Goal: Task Accomplishment & Management: Manage account settings

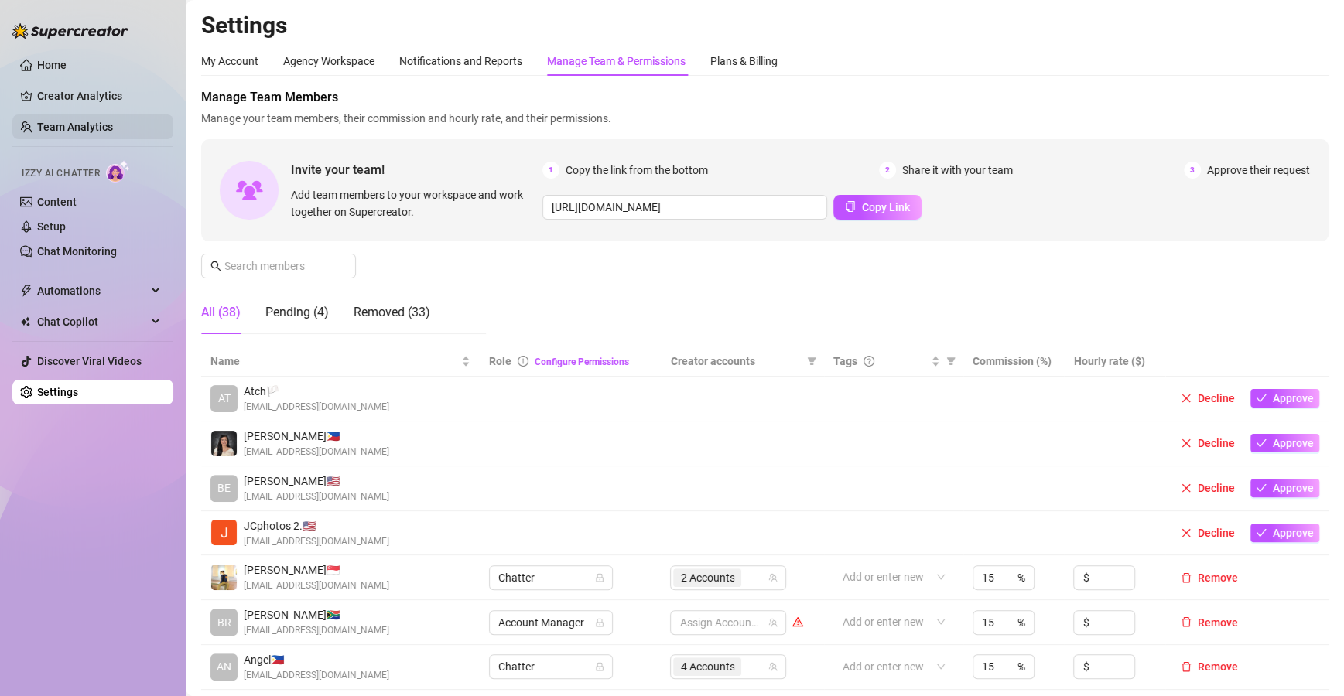
click at [93, 125] on link "Team Analytics" at bounding box center [75, 127] width 76 height 12
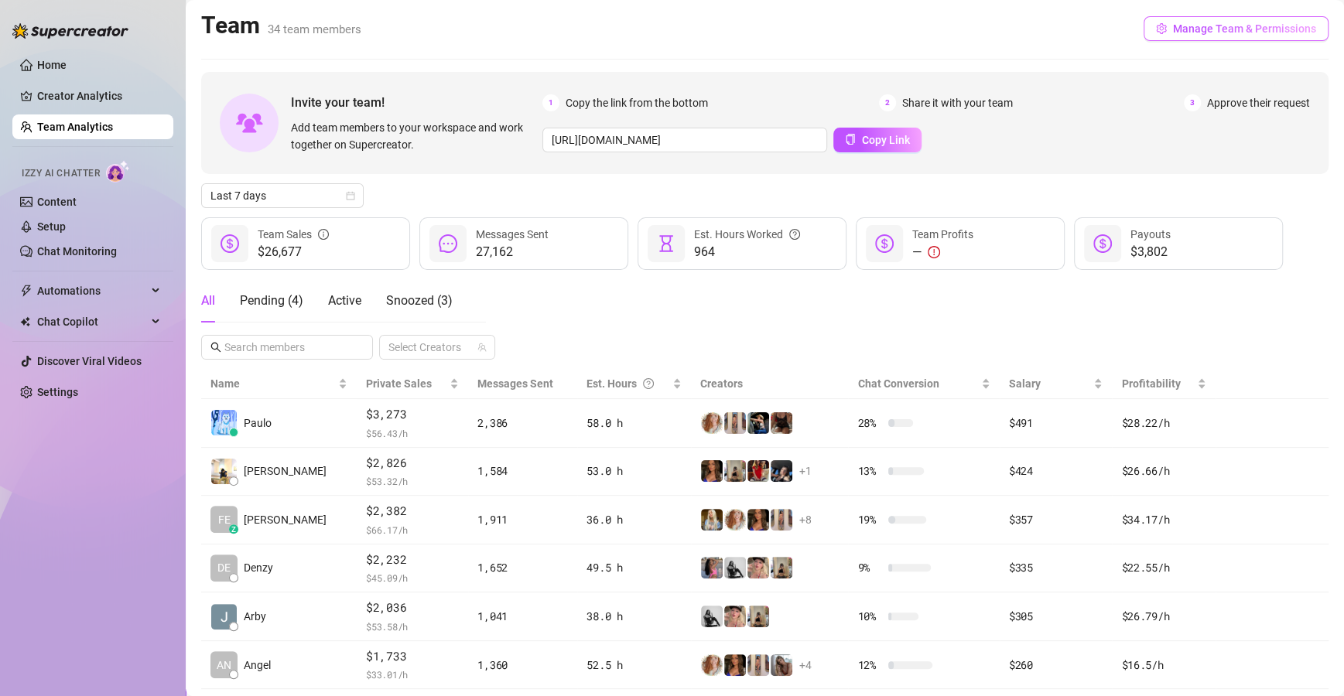
click at [1202, 30] on span "Manage Team & Permissions" at bounding box center [1244, 28] width 143 height 12
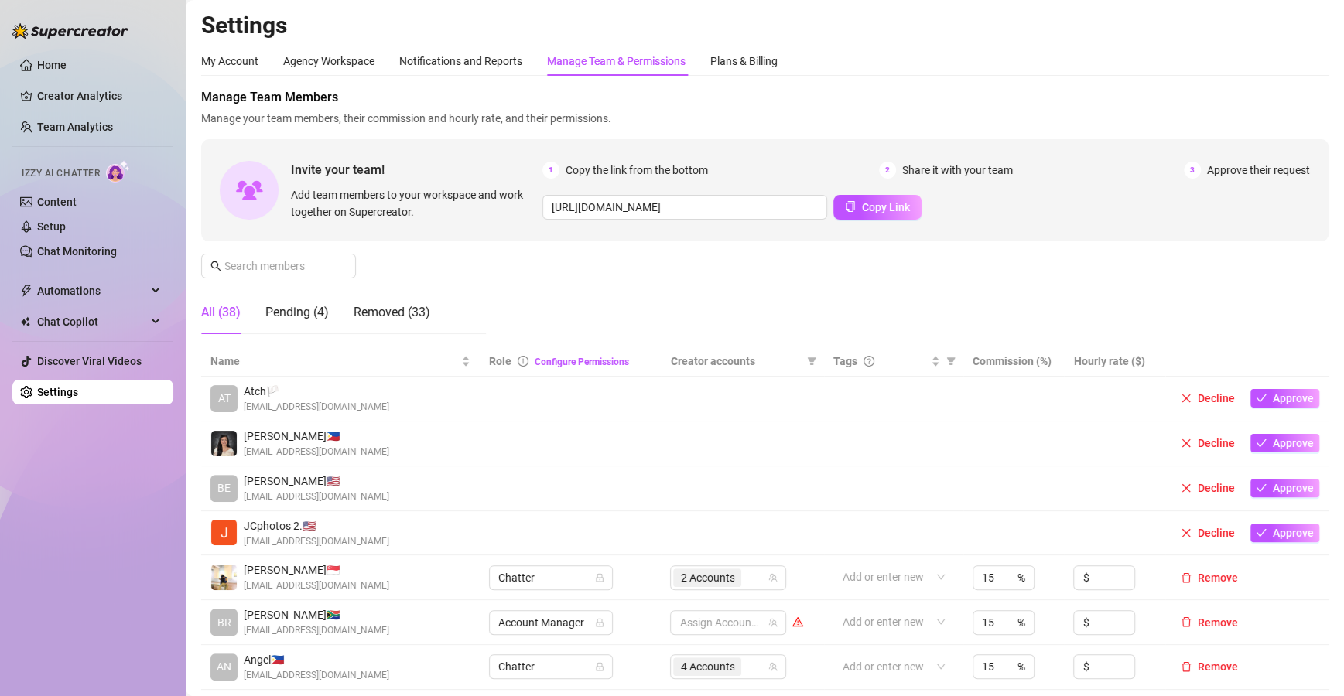
click at [614, 55] on div "Manage Team & Permissions" at bounding box center [616, 61] width 138 height 17
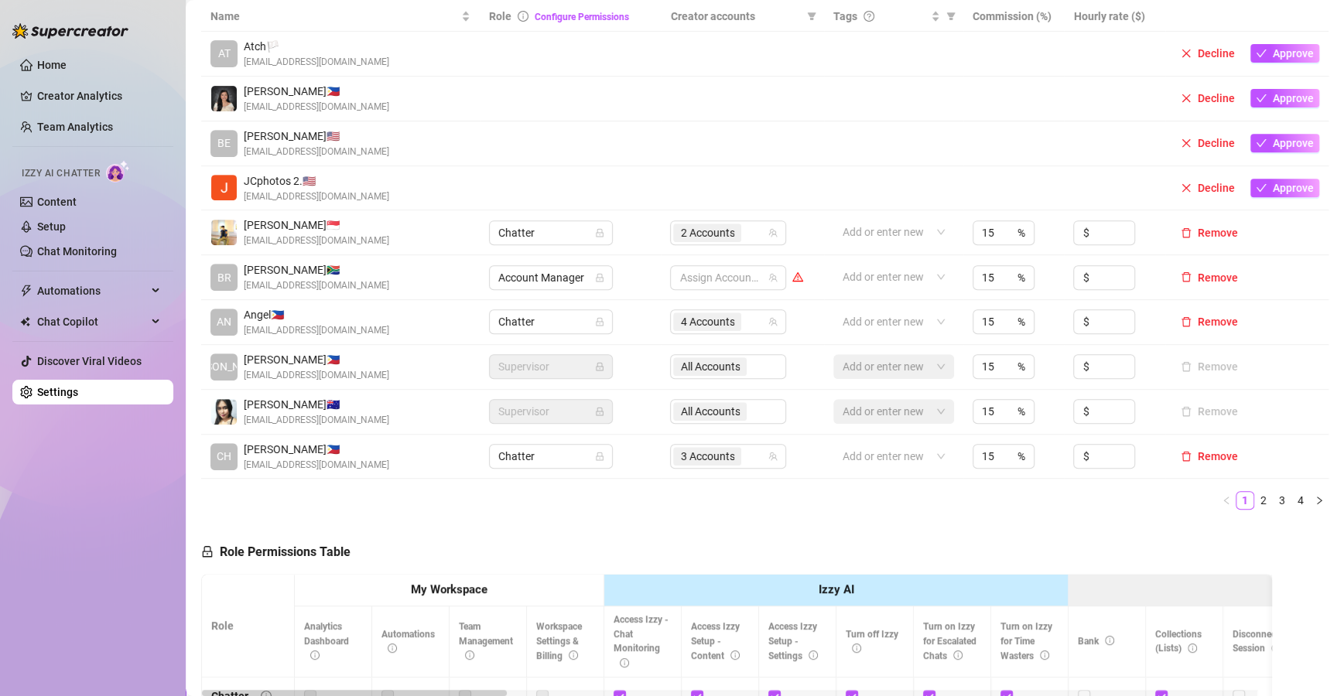
scroll to position [347, 0]
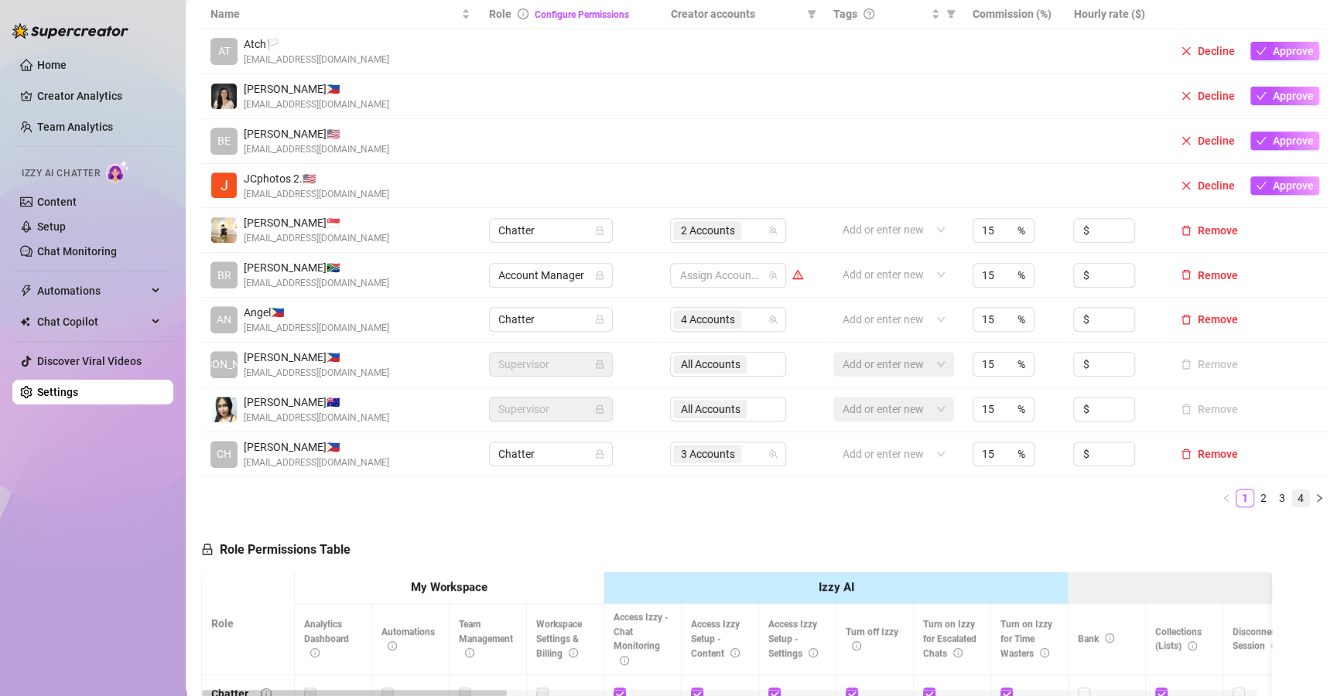
click at [1292, 495] on link "4" at bounding box center [1300, 498] width 17 height 17
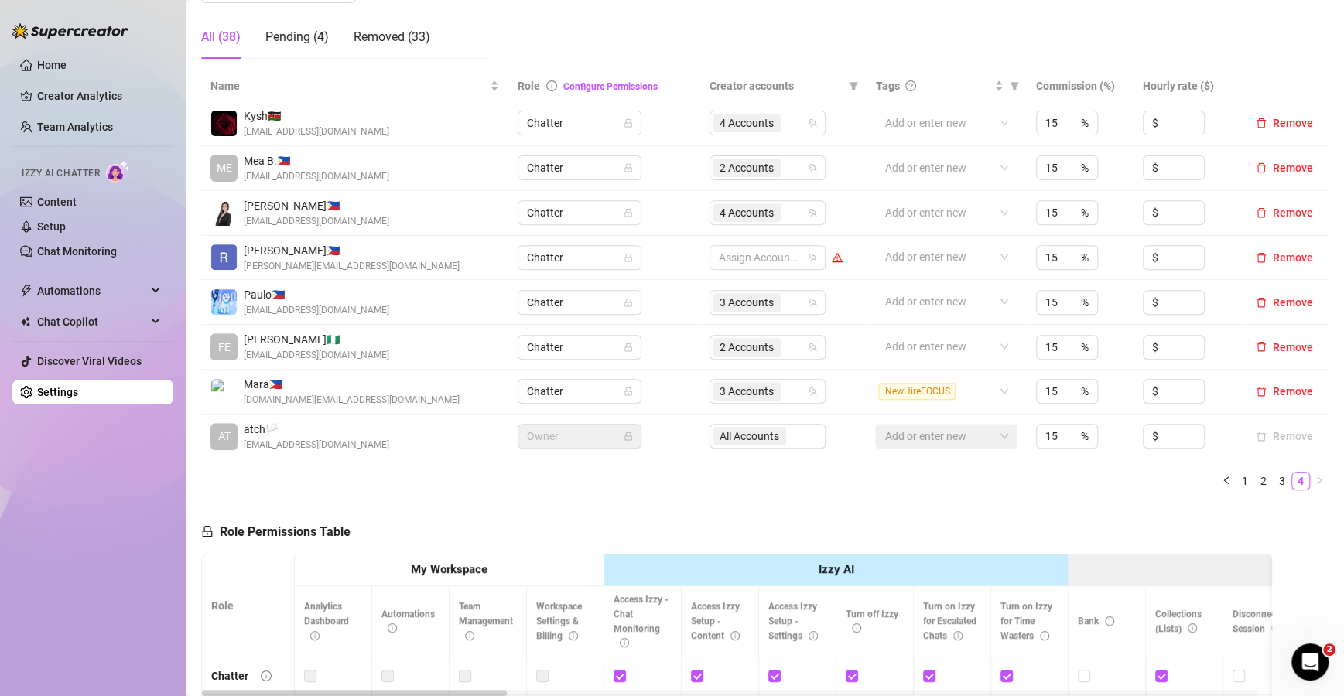
scroll to position [277, 0]
click at [782, 210] on div "4 Accounts" at bounding box center [759, 211] width 94 height 22
click at [797, 211] on div "4 Accounts" at bounding box center [759, 211] width 94 height 22
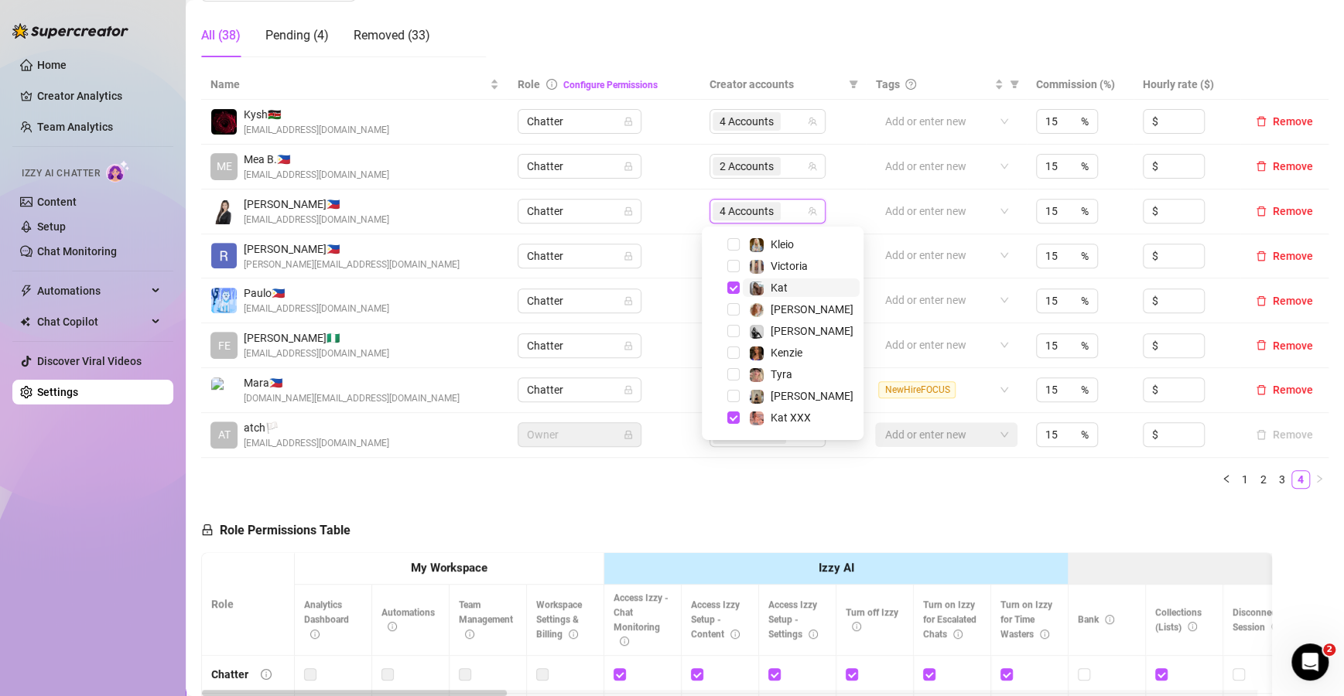
click at [787, 289] on span "Kat" at bounding box center [801, 287] width 117 height 19
click at [782, 335] on span "[PERSON_NAME]" at bounding box center [811, 331] width 83 height 12
click at [784, 390] on span "[PERSON_NAME]" at bounding box center [811, 396] width 83 height 12
click at [784, 374] on div "[PERSON_NAME] (@lazynatrata)" at bounding box center [802, 361] width 171 height 29
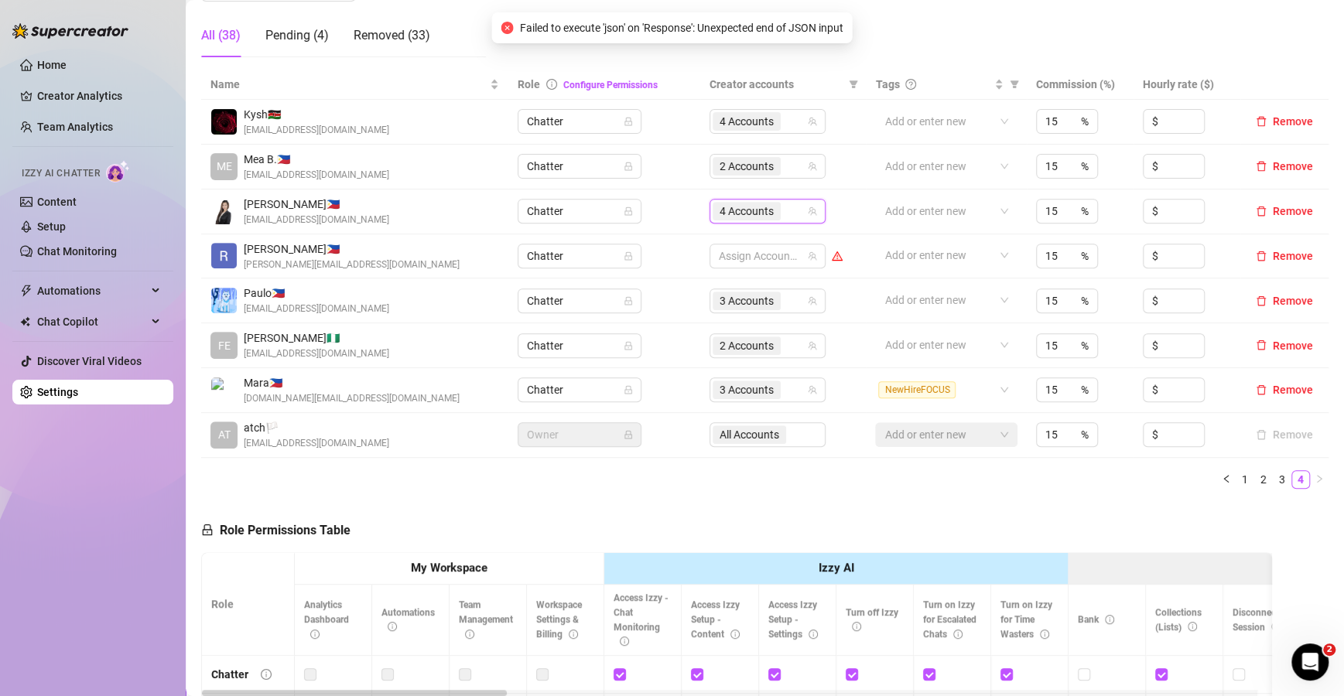
click at [783, 207] on div "4 Accounts" at bounding box center [759, 211] width 94 height 22
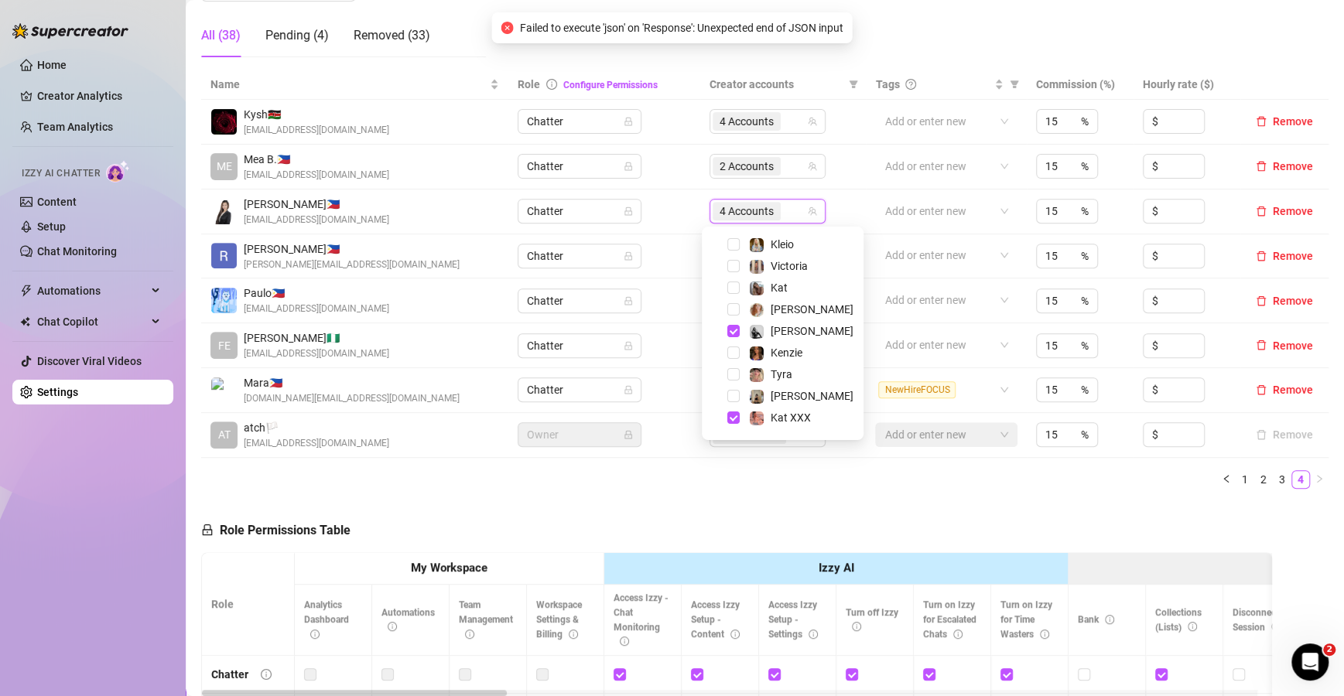
click at [777, 383] on div "Tyra" at bounding box center [782, 374] width 154 height 19
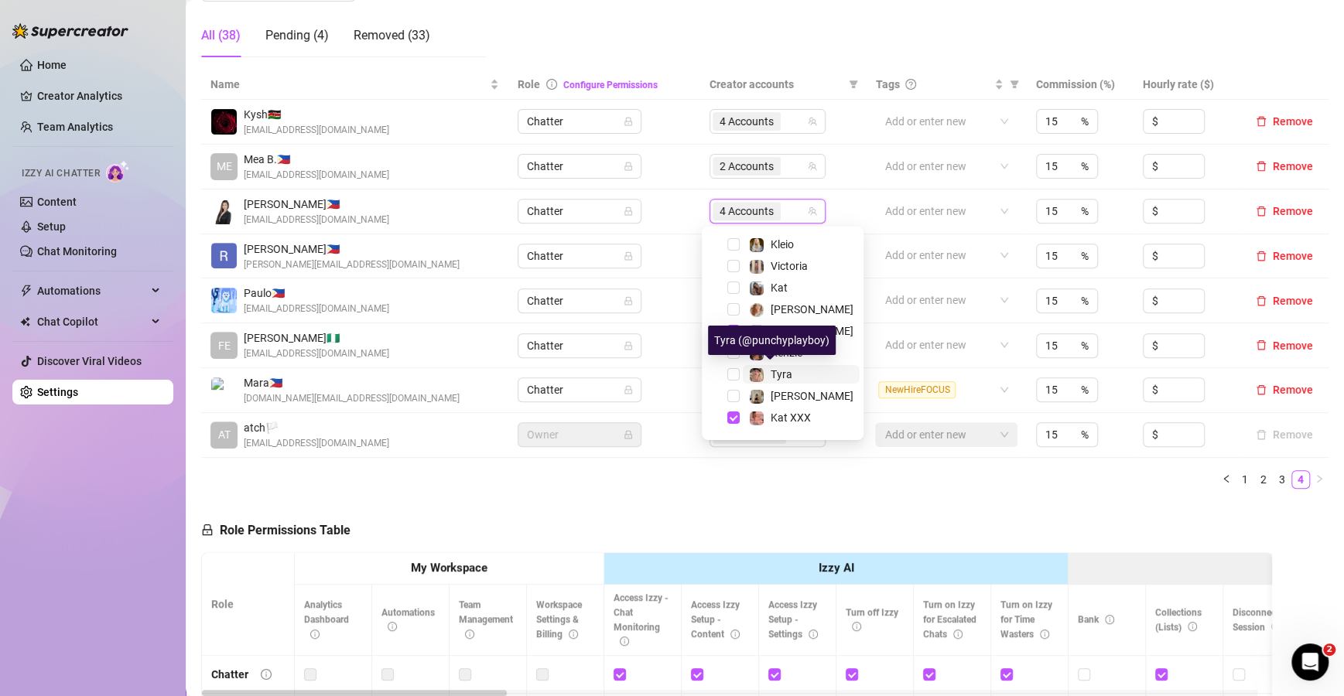
click at [778, 368] on span "Tyra" at bounding box center [781, 374] width 22 height 12
click at [776, 394] on span "[PERSON_NAME]" at bounding box center [811, 396] width 83 height 12
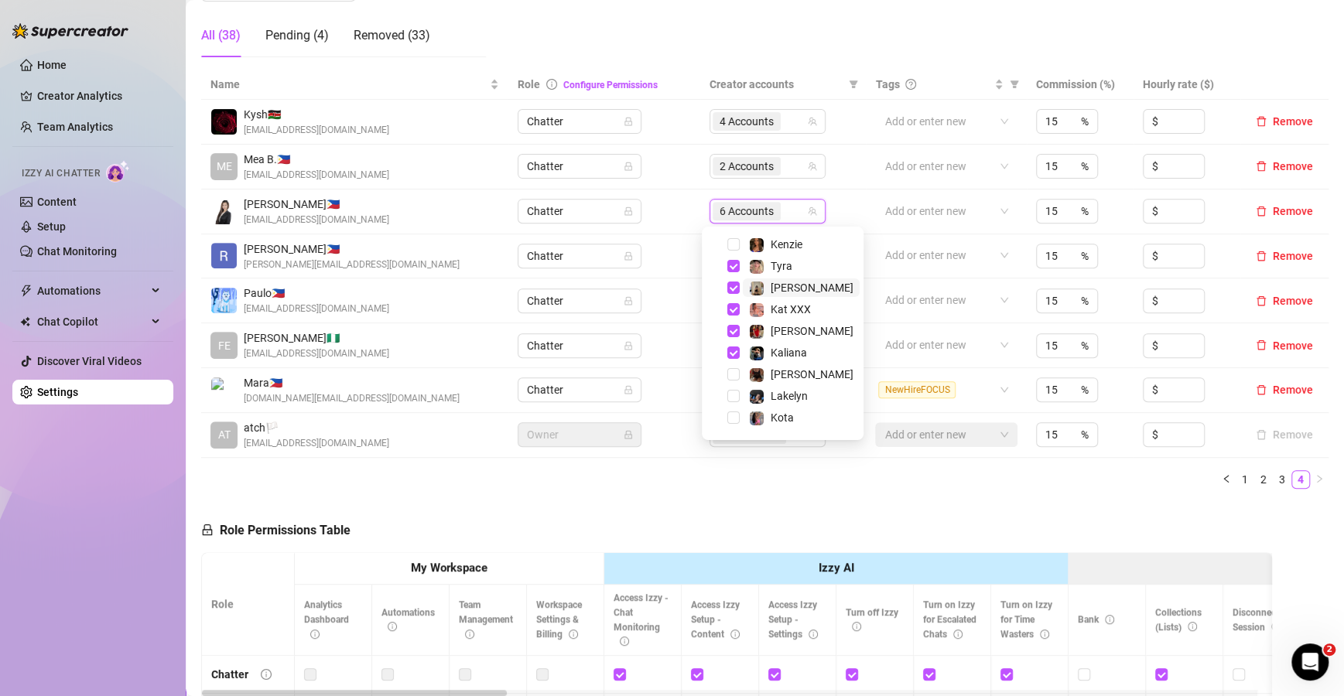
scroll to position [131, 0]
click at [775, 320] on div "[PERSON_NAME]" at bounding box center [811, 329] width 83 height 19
click at [774, 352] on span "Kaliana" at bounding box center [788, 351] width 36 height 12
click at [757, 313] on img at bounding box center [757, 309] width 14 height 14
click at [798, 476] on ul "1 2 3 4" at bounding box center [764, 479] width 1127 height 19
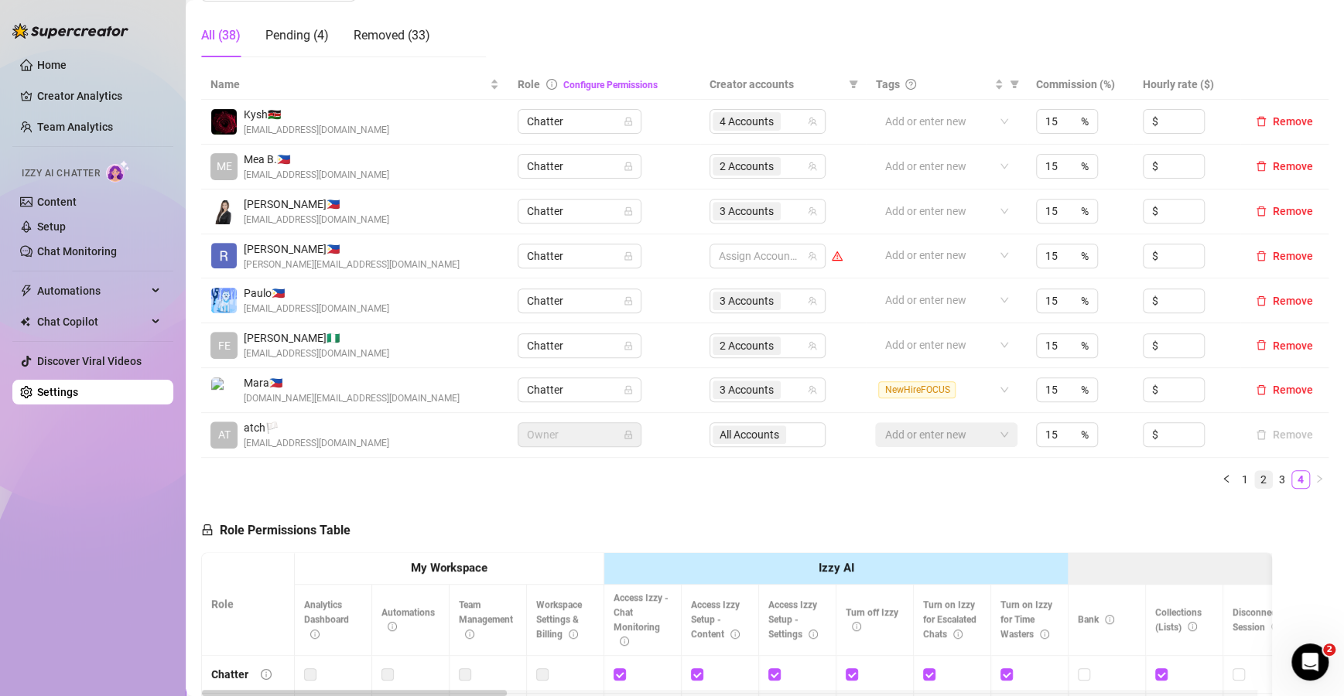
click at [1255, 473] on link "2" at bounding box center [1263, 479] width 17 height 17
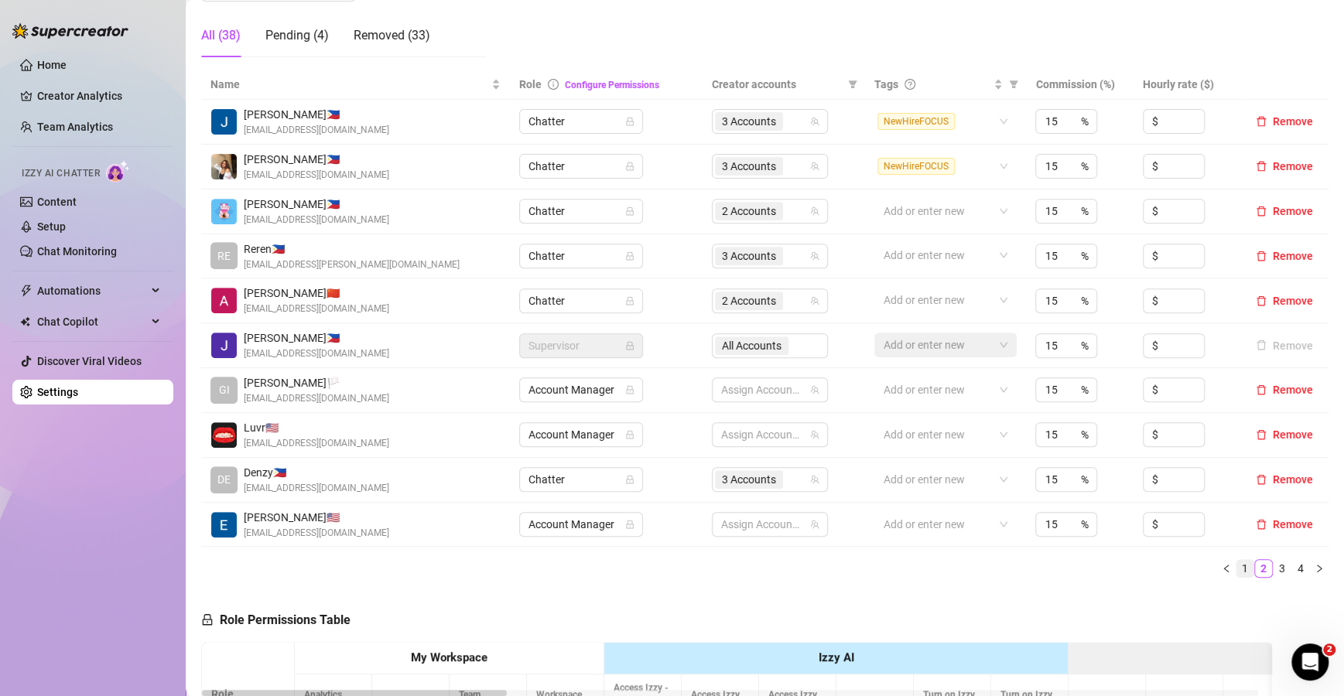
click at [1236, 569] on link "1" at bounding box center [1244, 568] width 17 height 17
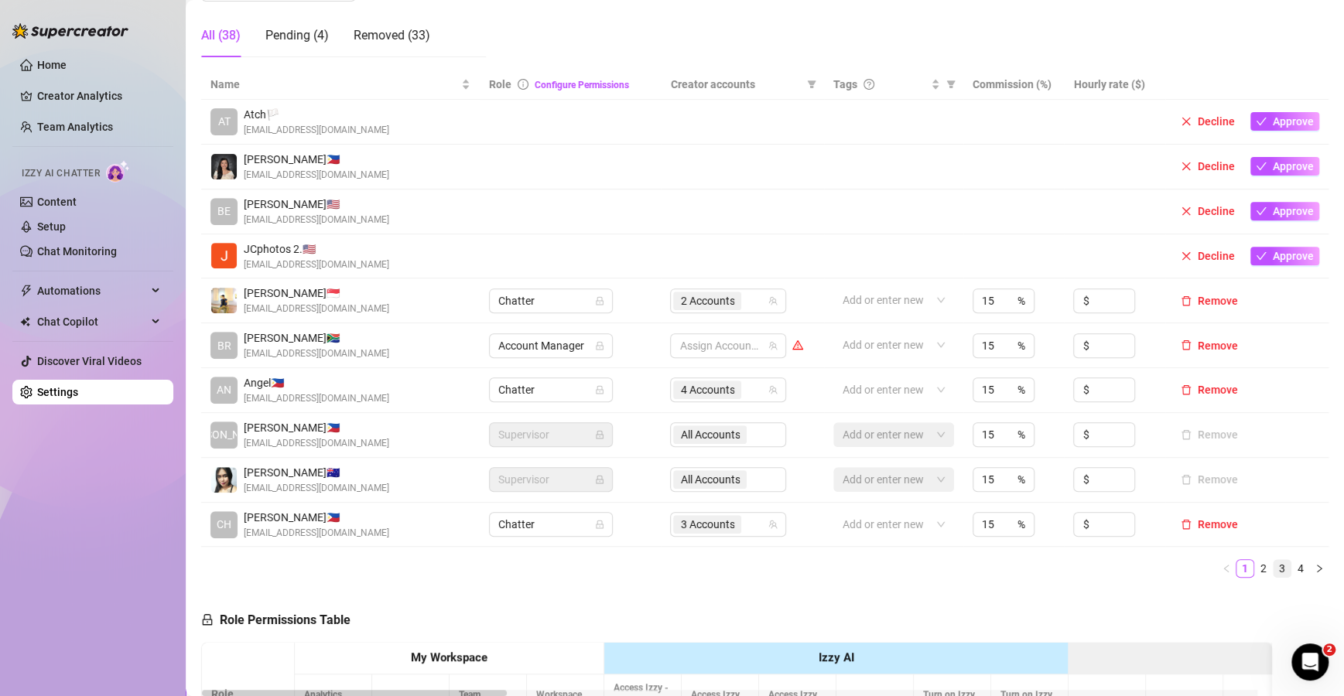
click at [1273, 565] on link "3" at bounding box center [1281, 568] width 17 height 17
